Goal: Task Accomplishment & Management: Complete application form

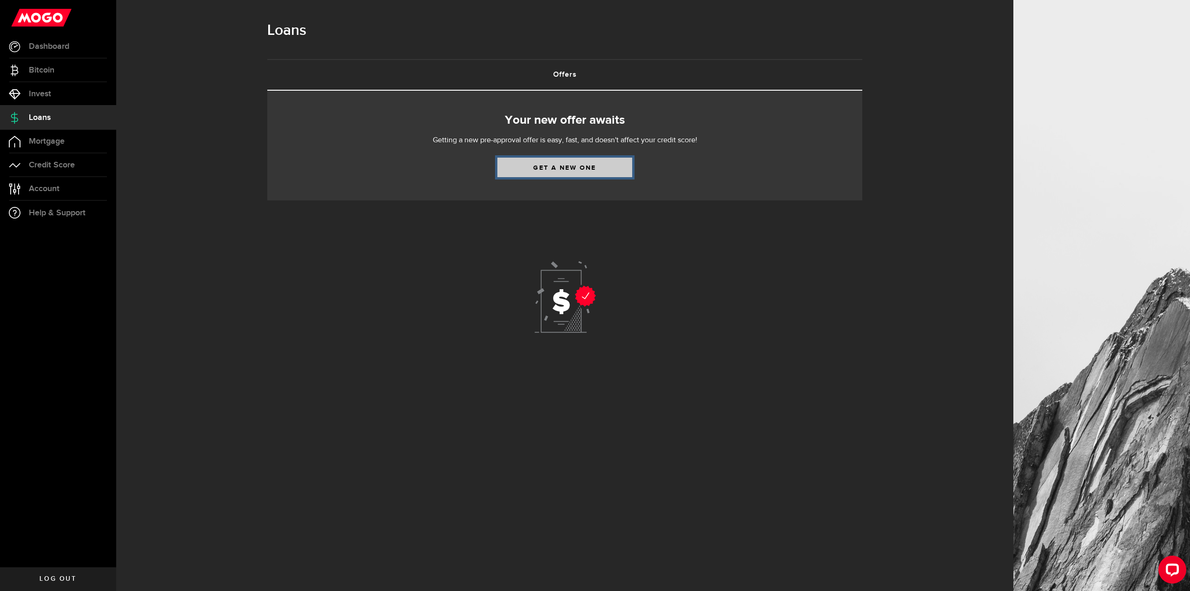
click at [557, 171] on link "Get a new one" at bounding box center [564, 168] width 135 height 20
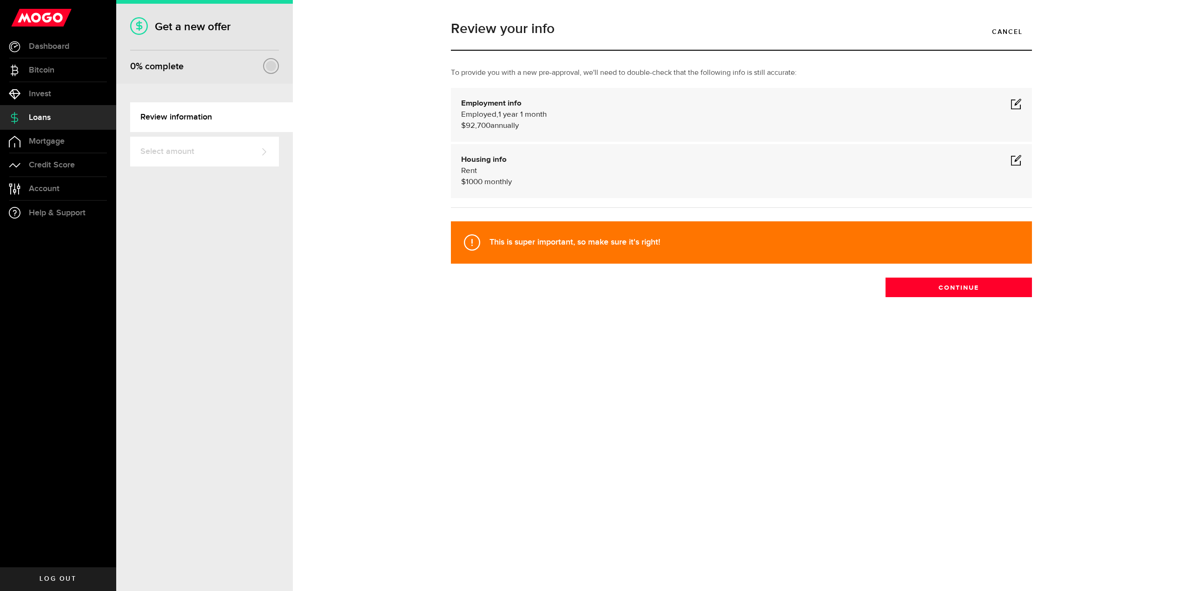
click at [1018, 103] on span at bounding box center [1015, 103] width 11 height 11
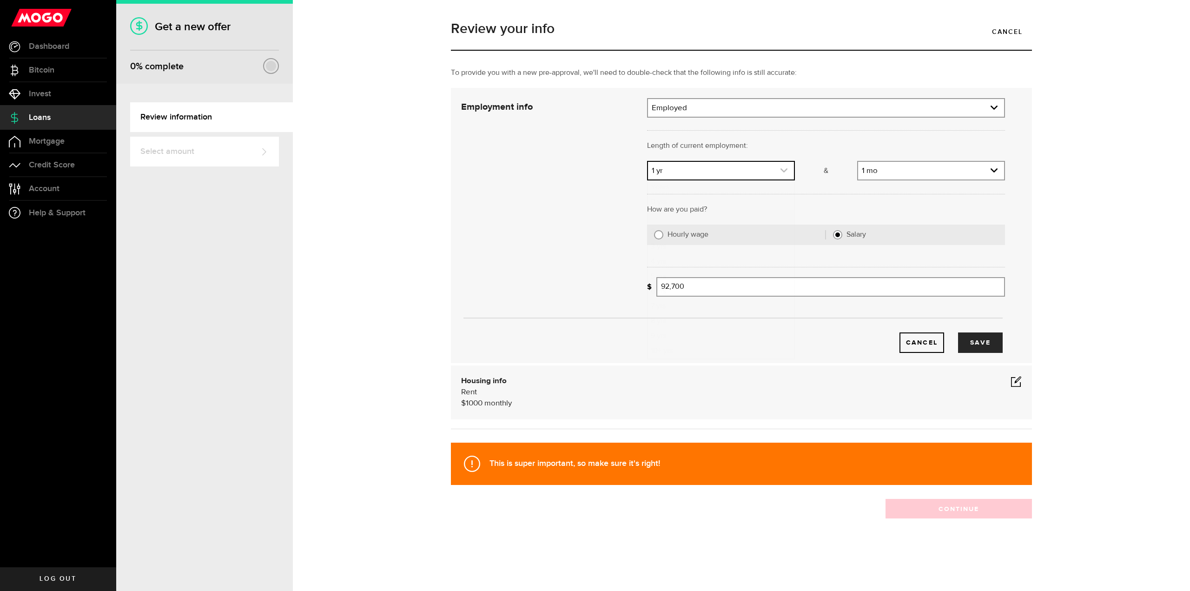
click at [692, 173] on link "expand select" at bounding box center [721, 171] width 146 height 18
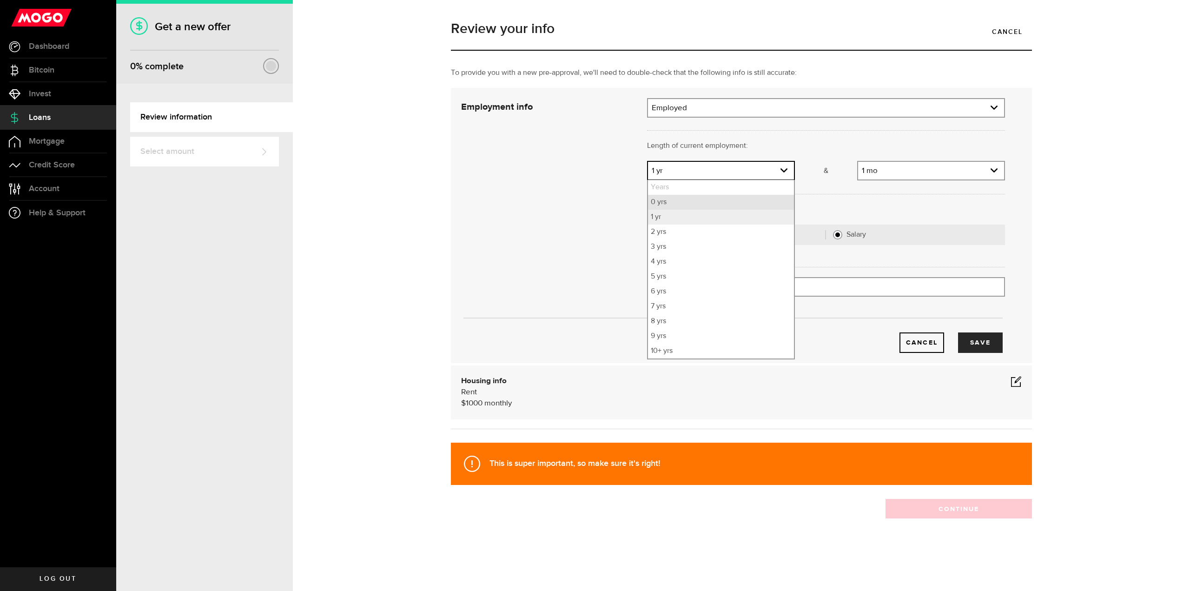
drag, startPoint x: 665, startPoint y: 201, endPoint x: 772, endPoint y: 198, distance: 107.9
click at [665, 201] on li "0 yrs" at bounding box center [721, 202] width 146 height 15
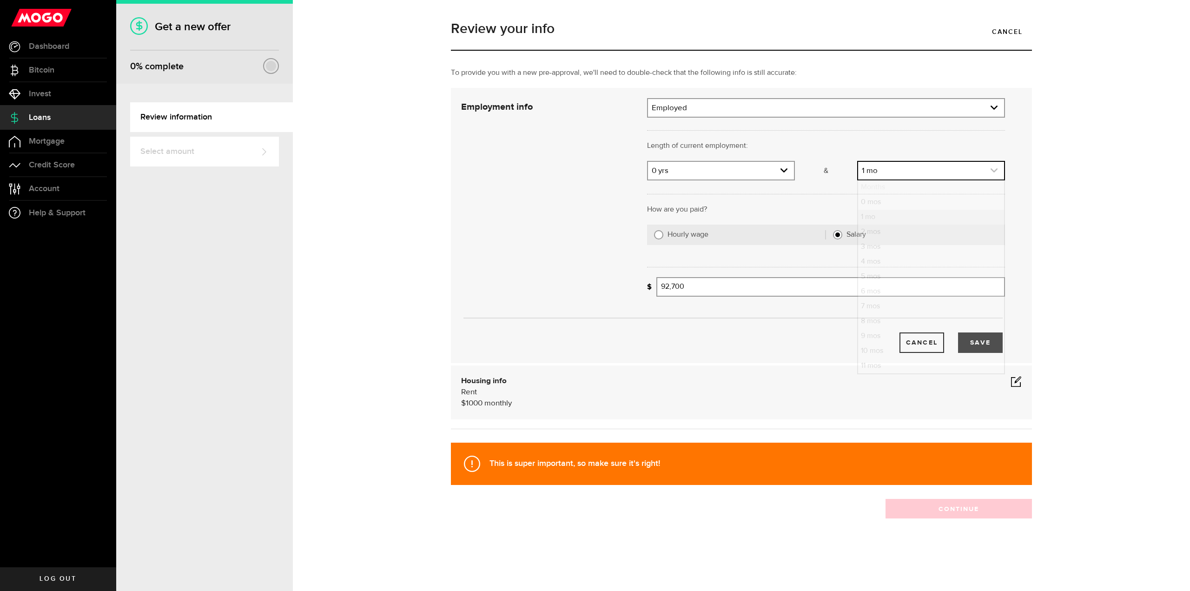
click at [931, 171] on link "expand select" at bounding box center [931, 171] width 146 height 18
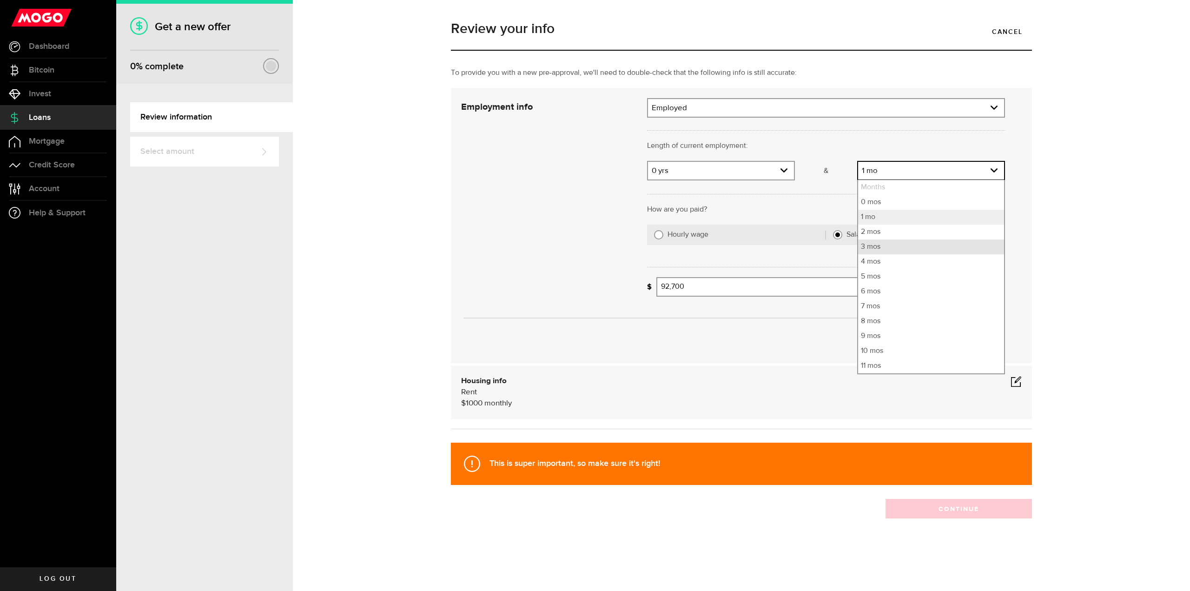
click at [878, 242] on li "3 mos" at bounding box center [931, 246] width 146 height 15
select select "3"
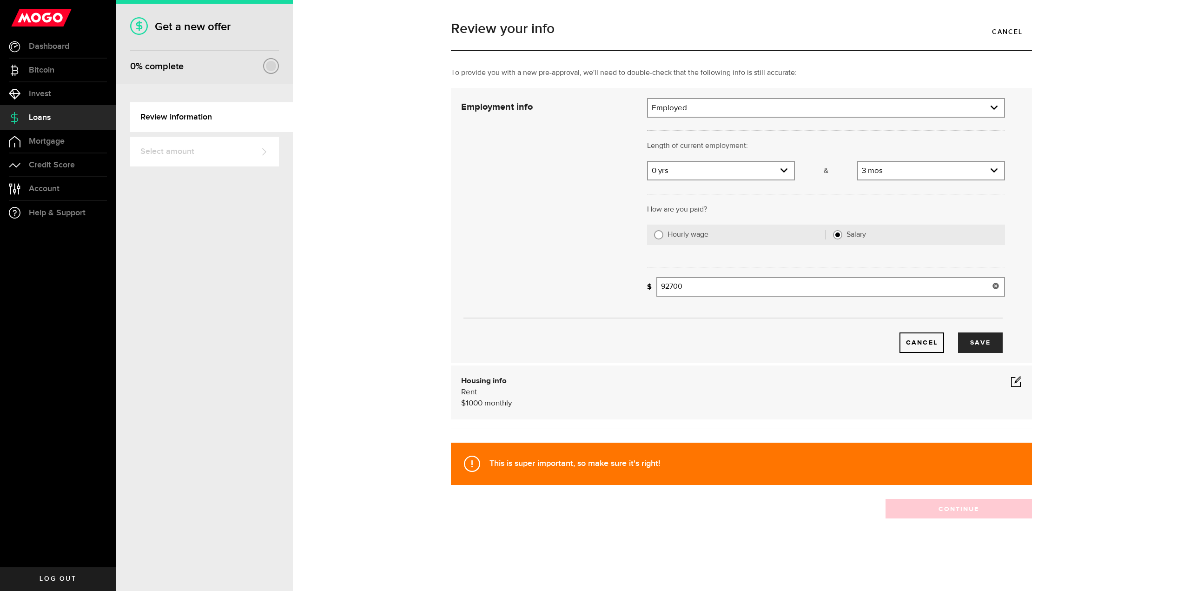
click at [702, 284] on input "92700" at bounding box center [830, 287] width 349 height 20
type input "110,000"
click at [990, 342] on button "Save" at bounding box center [980, 342] width 45 height 20
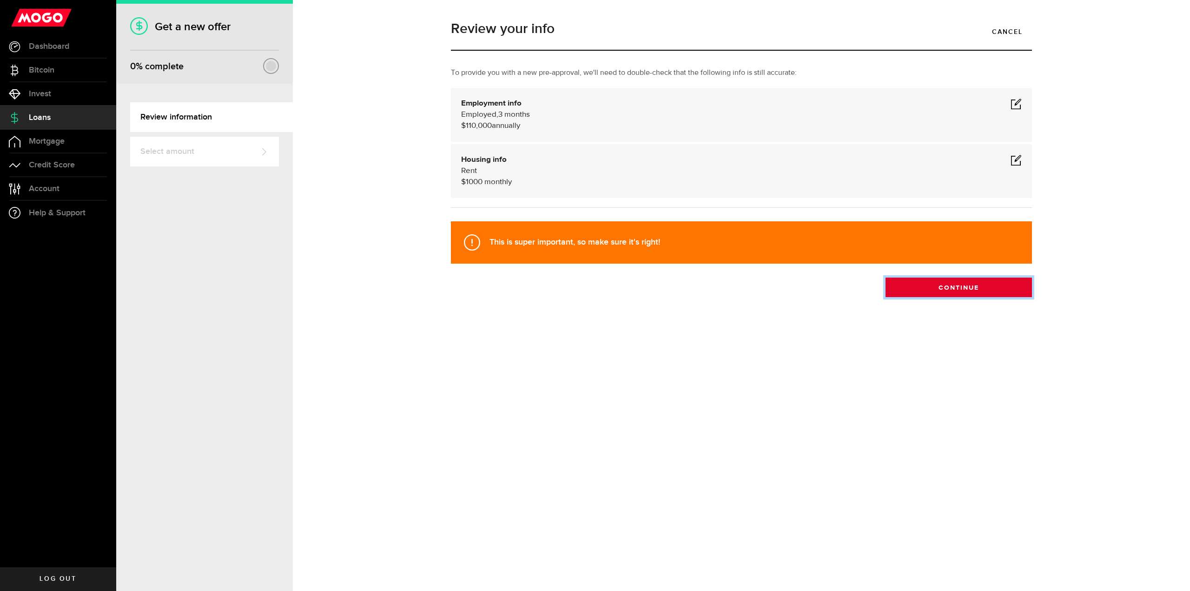
click at [960, 293] on button "Continue" at bounding box center [958, 287] width 146 height 20
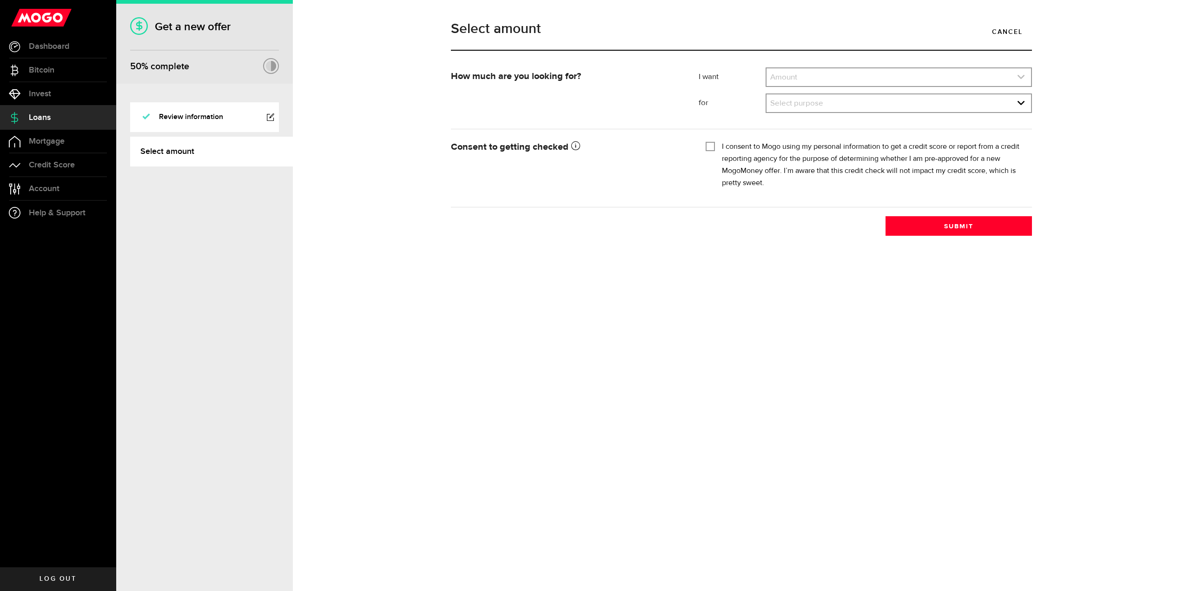
click at [807, 80] on link "expand select" at bounding box center [898, 77] width 264 height 18
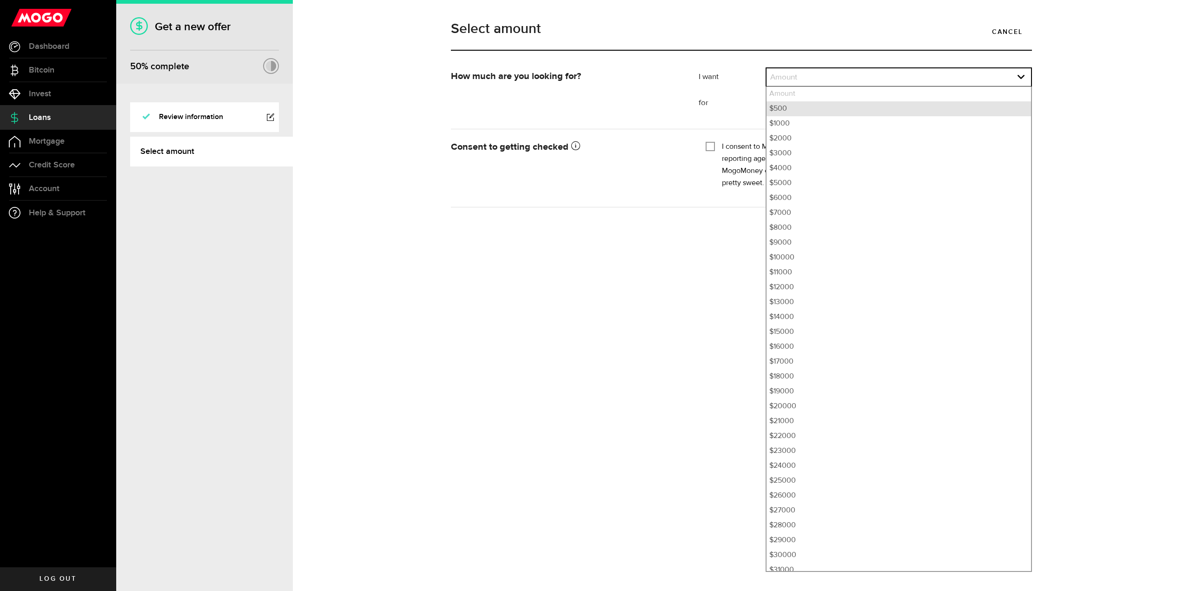
click at [778, 111] on li "$500" at bounding box center [898, 108] width 264 height 15
select select "500"
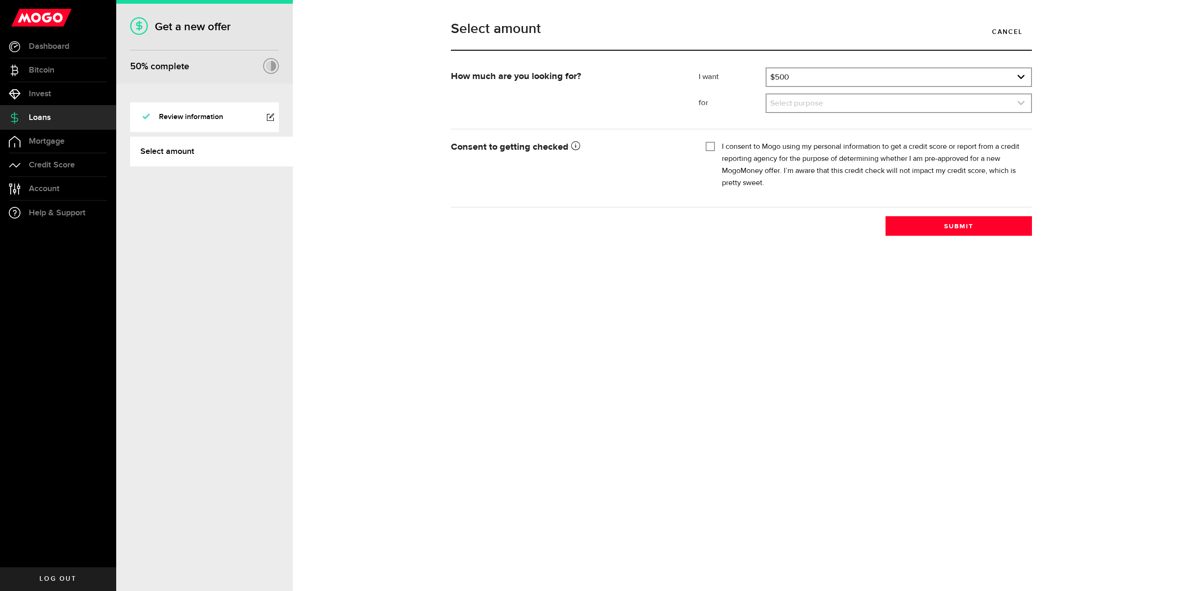
click at [793, 103] on link "expand select" at bounding box center [898, 103] width 264 height 18
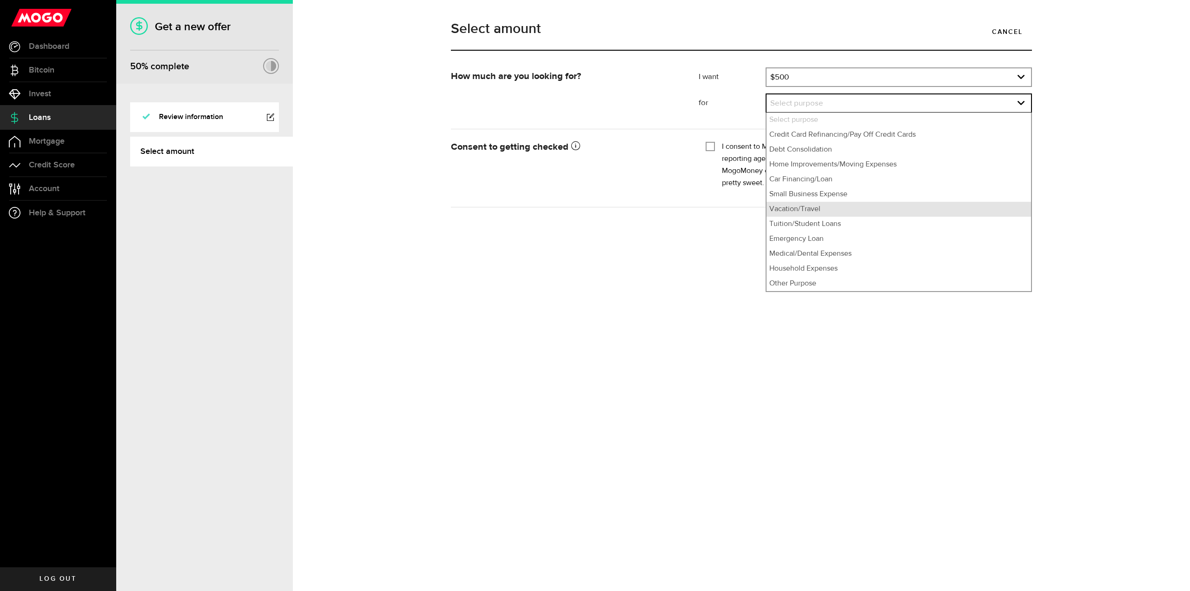
click at [785, 212] on li "Vacation/Travel" at bounding box center [898, 209] width 264 height 15
select select "Vacation/Travel"
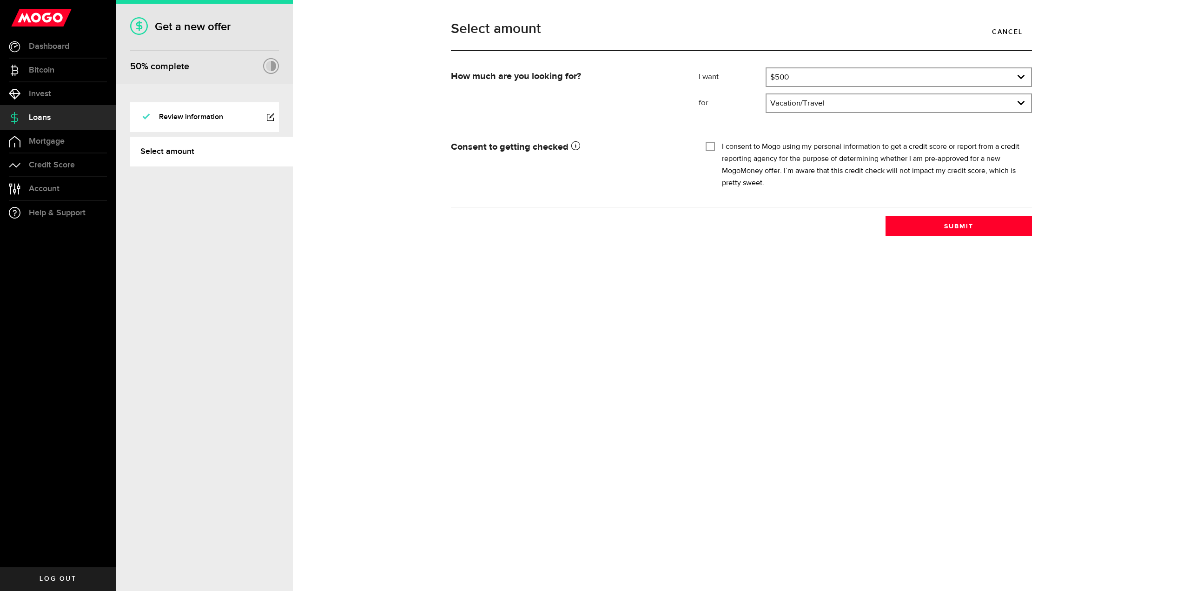
click at [829, 156] on label "I consent to Mogo using my personal information to get a credit score or report…" at bounding box center [873, 165] width 303 height 48
click at [715, 150] on input "I consent to Mogo using my personal information to get a credit score or report…" at bounding box center [710, 145] width 9 height 9
checkbox input "true"
click at [948, 229] on button "Submit" at bounding box center [958, 226] width 146 height 20
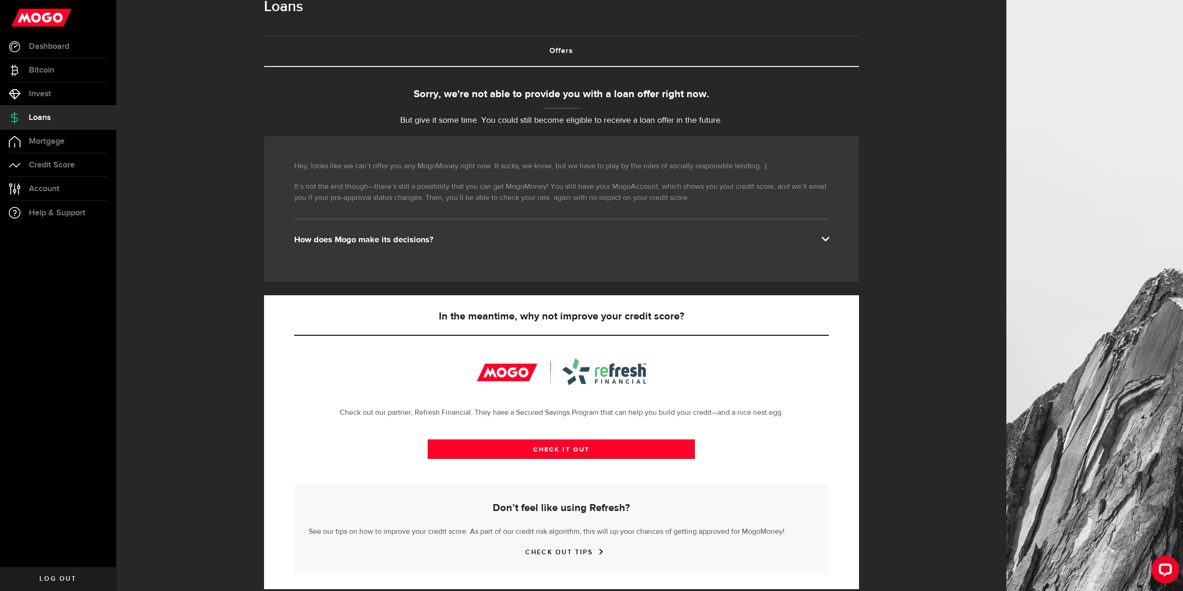
scroll to position [37, 0]
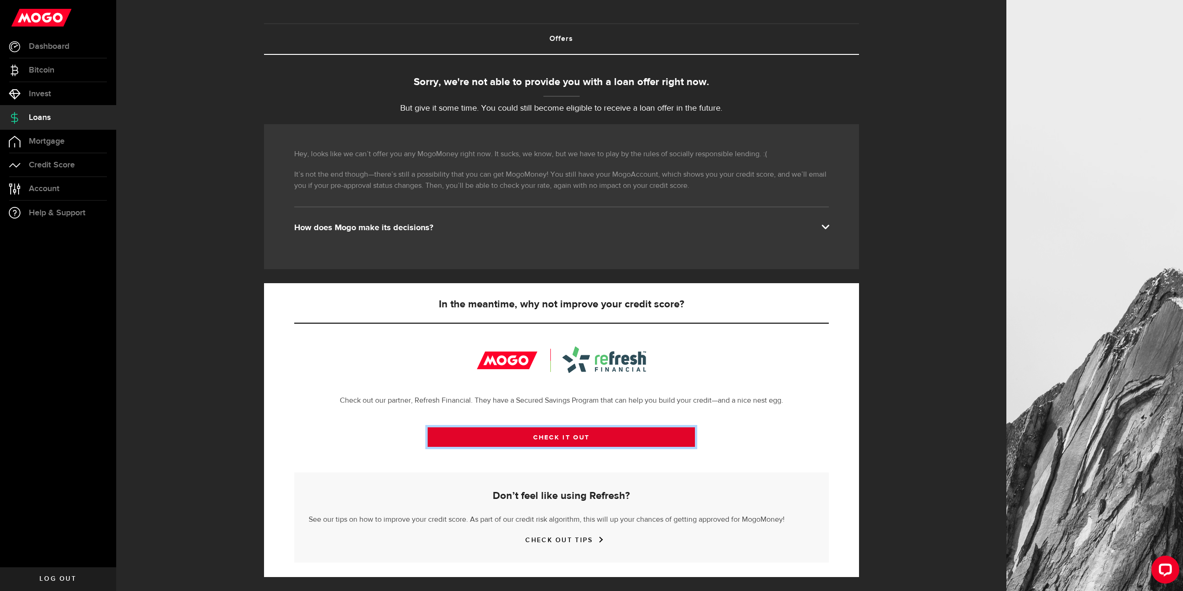
click at [581, 431] on link "CHECK IT OUT" at bounding box center [561, 437] width 267 height 20
